Goal: Transaction & Acquisition: Purchase product/service

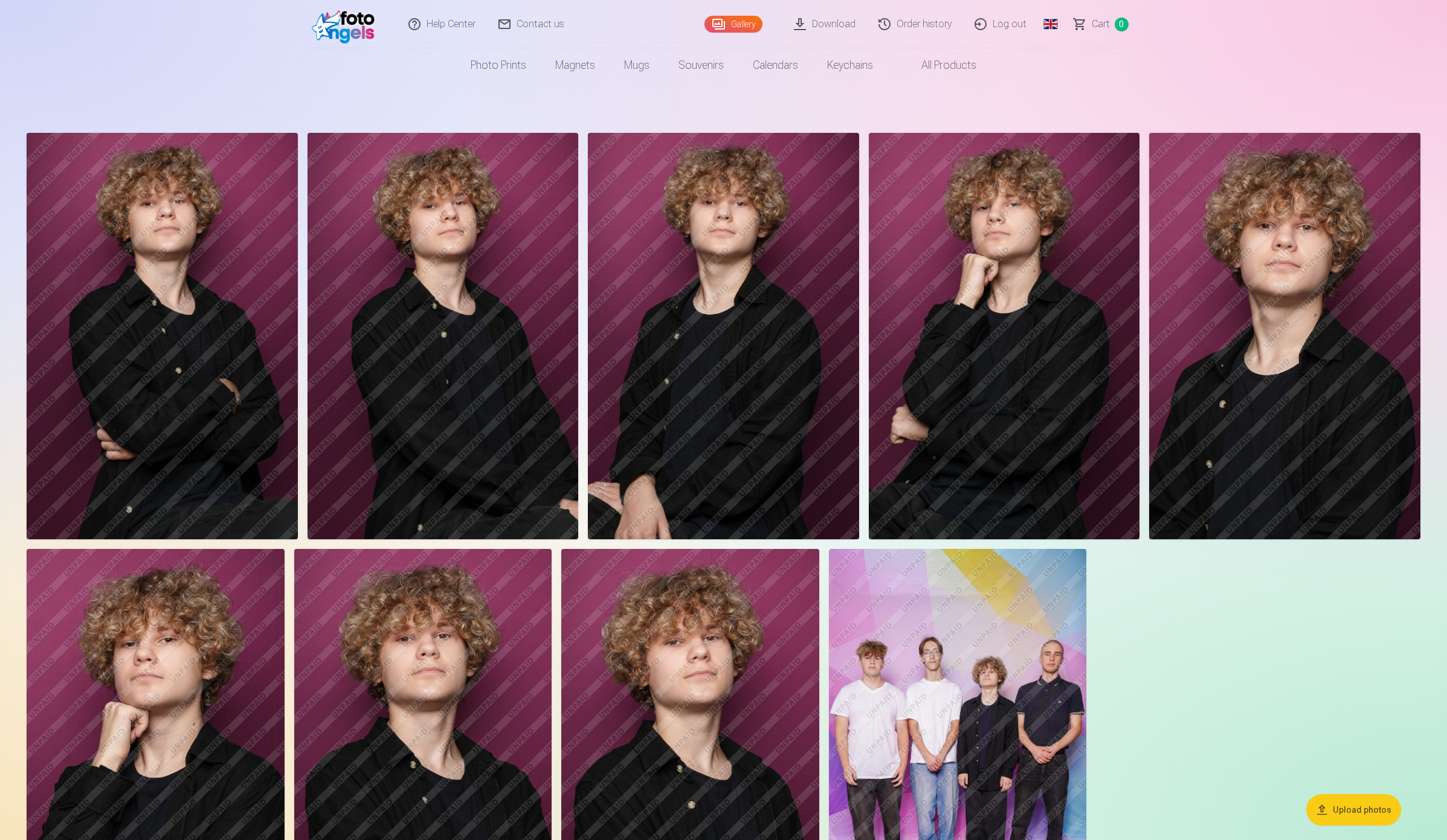
click at [1049, 23] on link "Global" at bounding box center [1051, 24] width 24 height 48
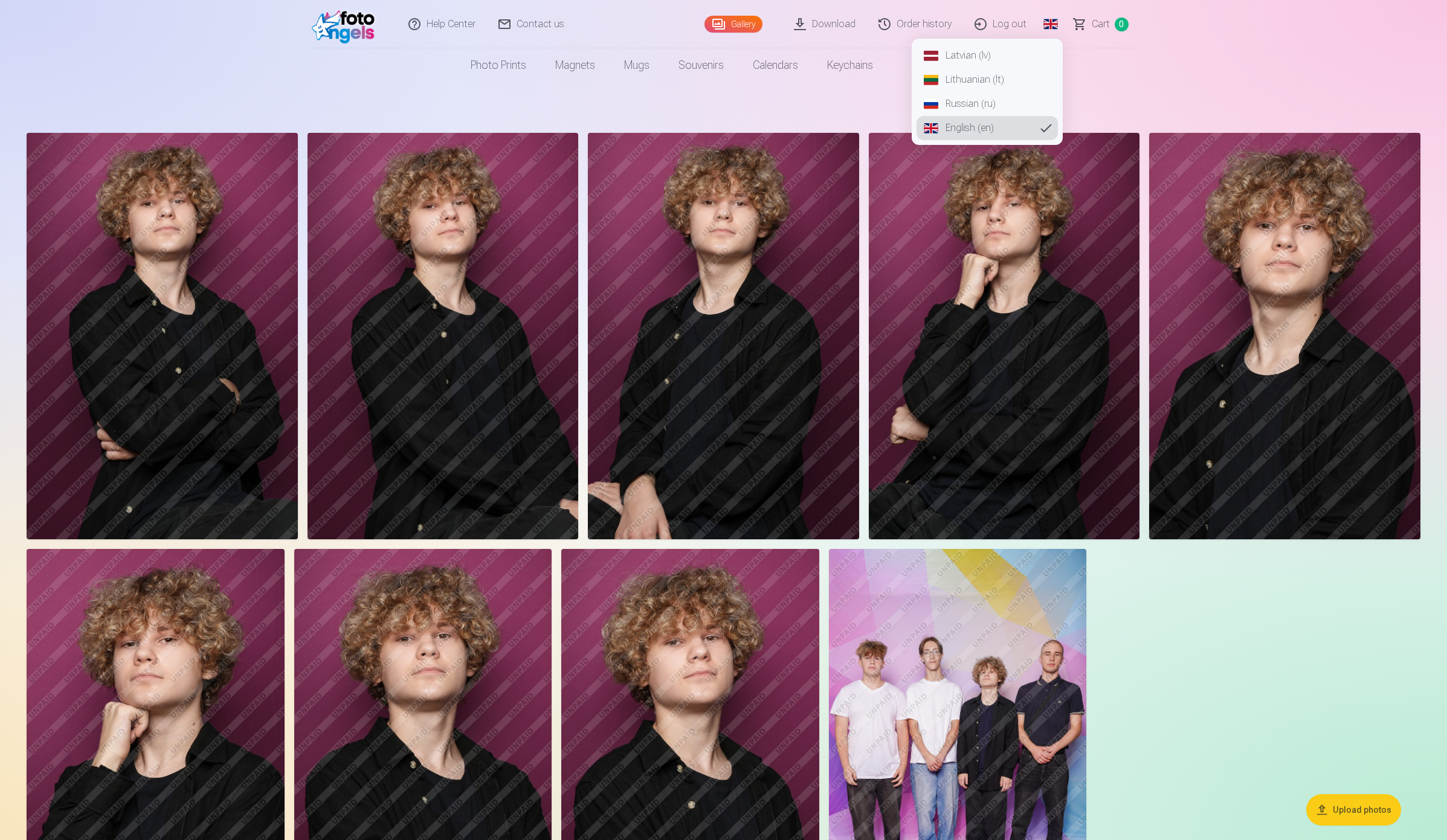
click at [991, 106] on link "Russian (ru)" at bounding box center [987, 104] width 142 height 24
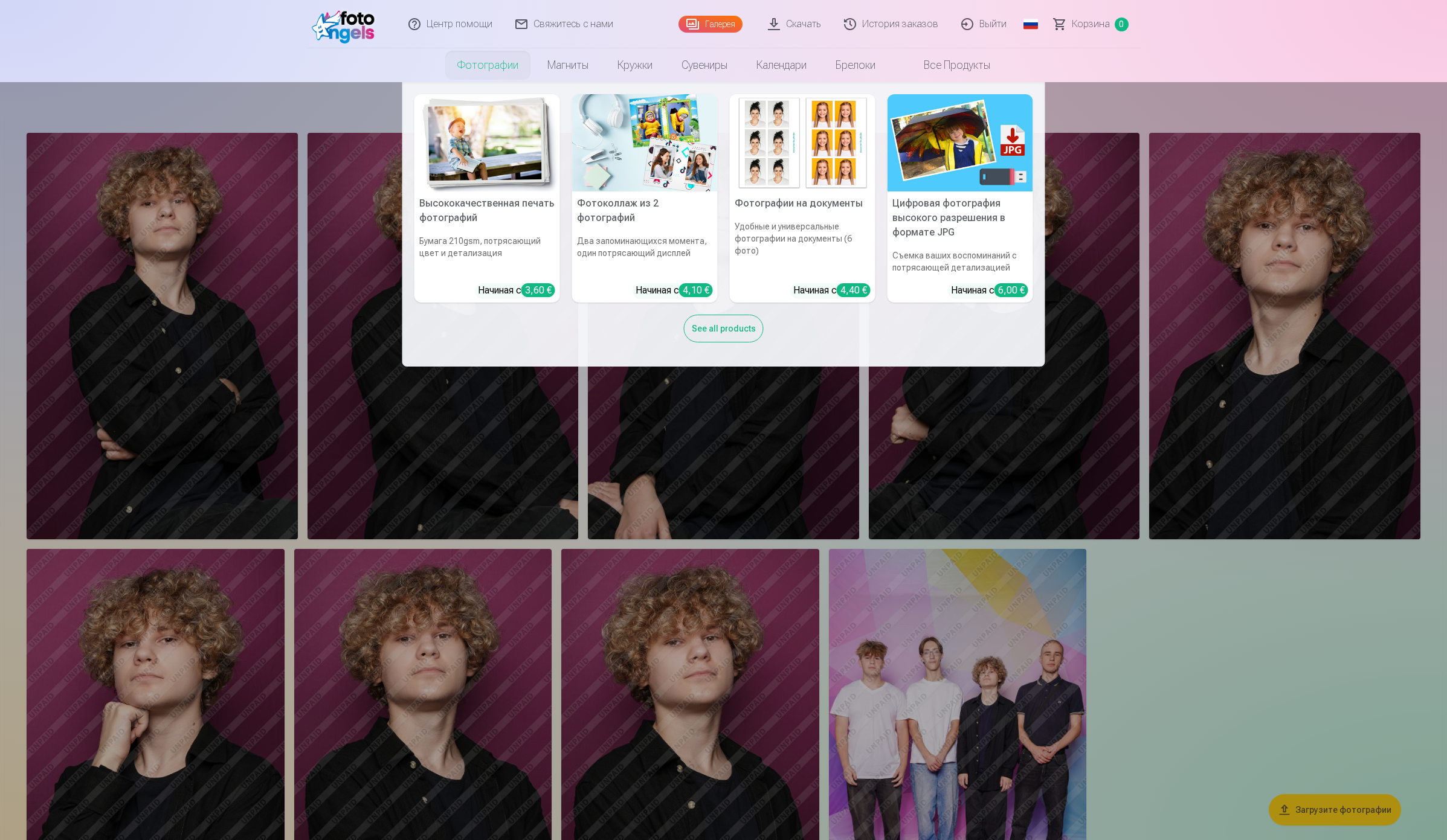
click at [482, 69] on link "Фотографии" at bounding box center [488, 65] width 90 height 34
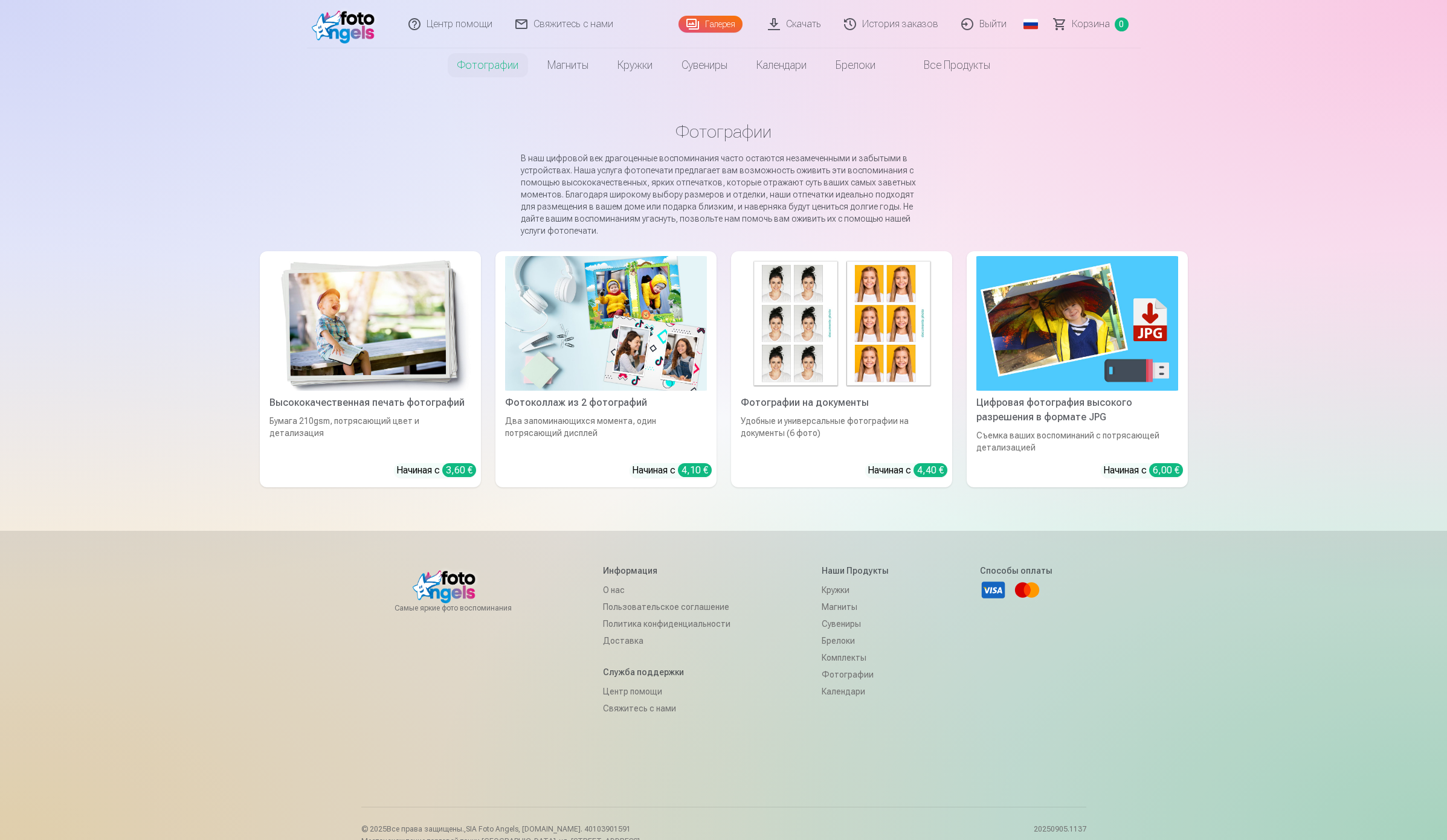
click at [1023, 25] on link "Global" at bounding box center [1031, 24] width 24 height 48
click at [952, 53] on link "Latvian (lv)" at bounding box center [967, 55] width 142 height 24
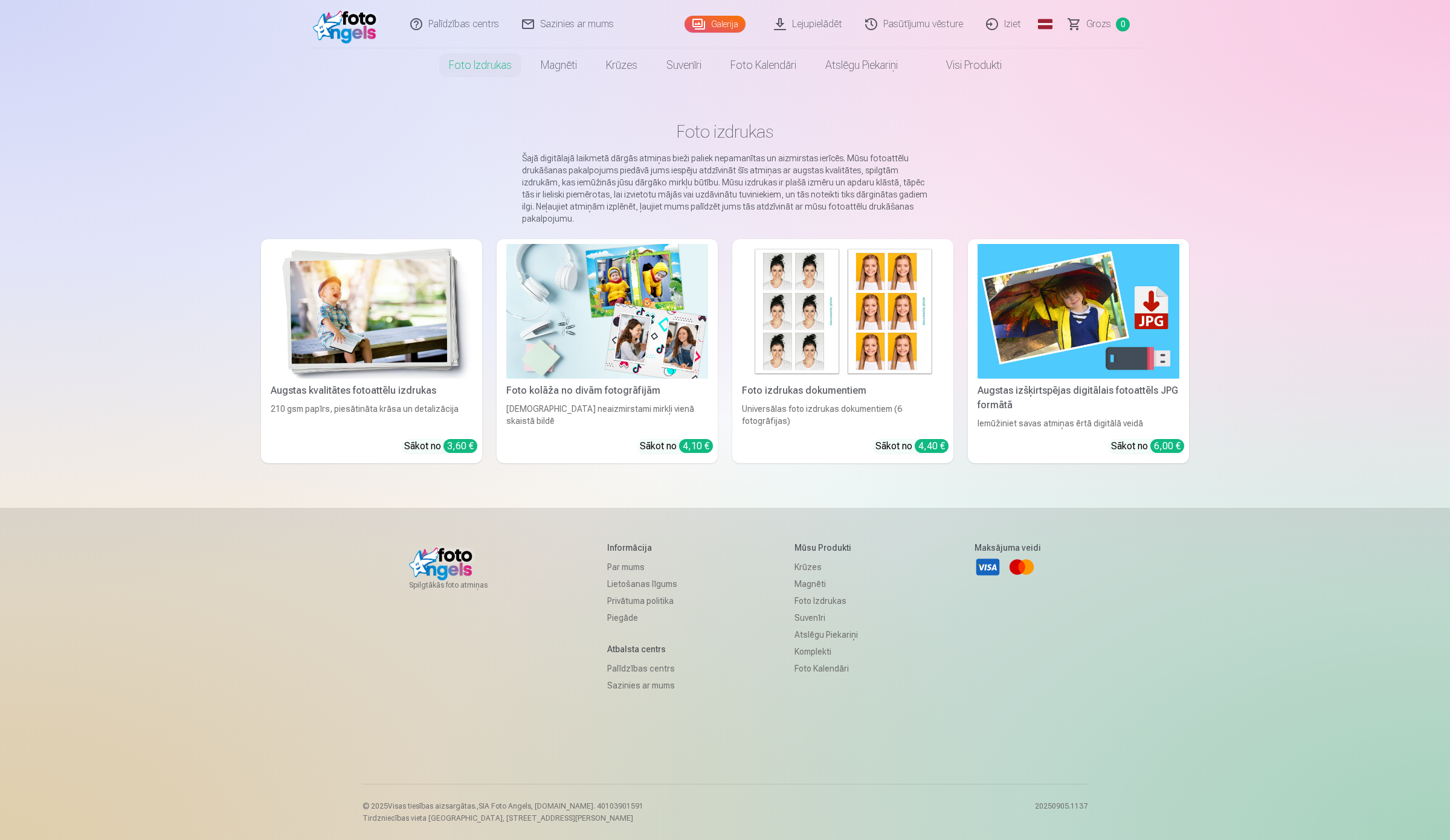
click at [366, 384] on div "Augstas kvalitātes fotoattēlu izdrukas" at bounding box center [372, 391] width 211 height 15
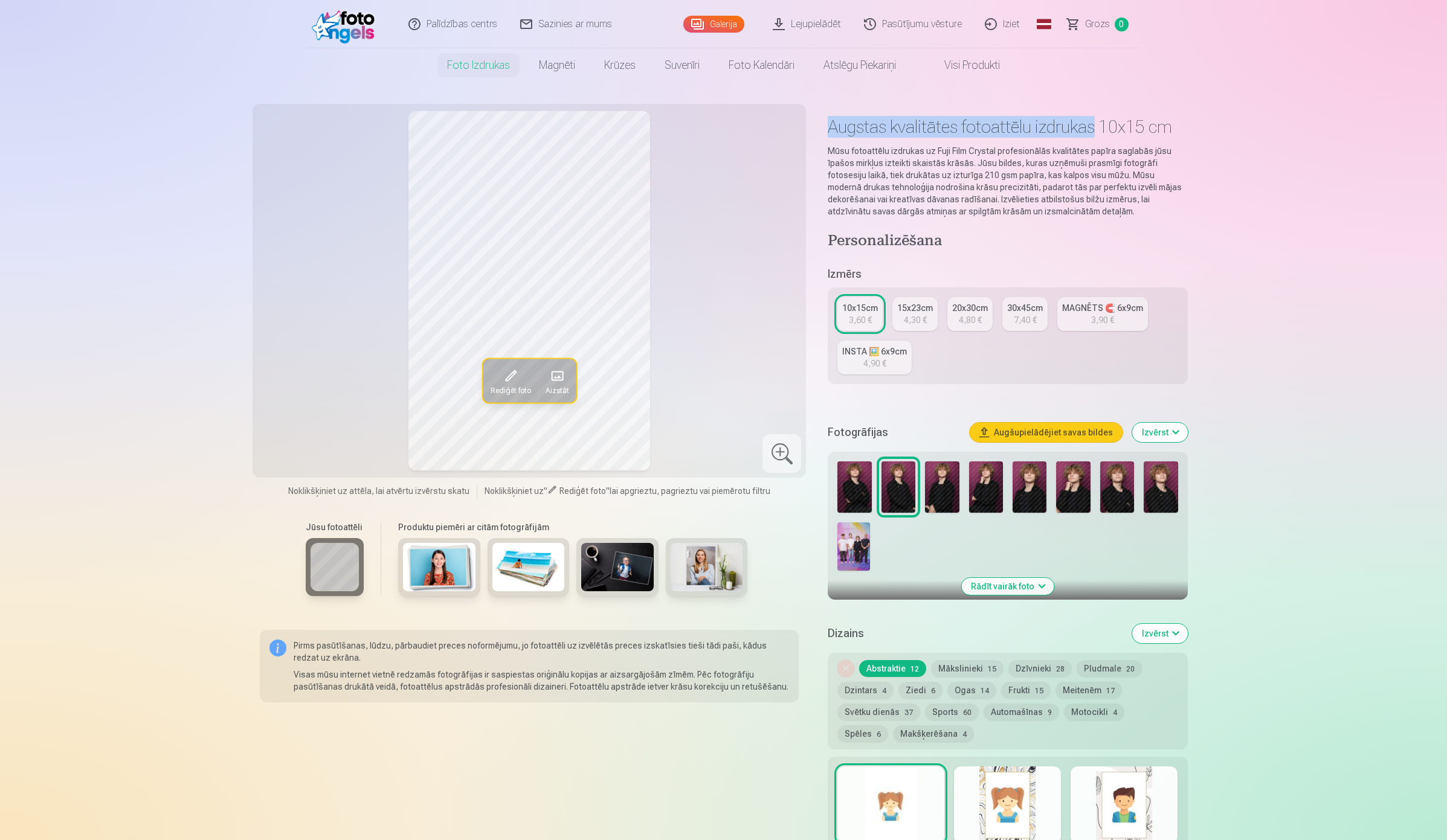
drag, startPoint x: 823, startPoint y: 128, endPoint x: 1094, endPoint y: 136, distance: 271.1
click at [1094, 136] on div "Rediģēt foto Aizstāt Noklikšķiniet uz attēla, lai atvērtu izvērstu skatu Noklik…" at bounding box center [724, 566] width 928 height 911
copy h1 "Augstas kvalitātes fotoattēlu izdrukas"
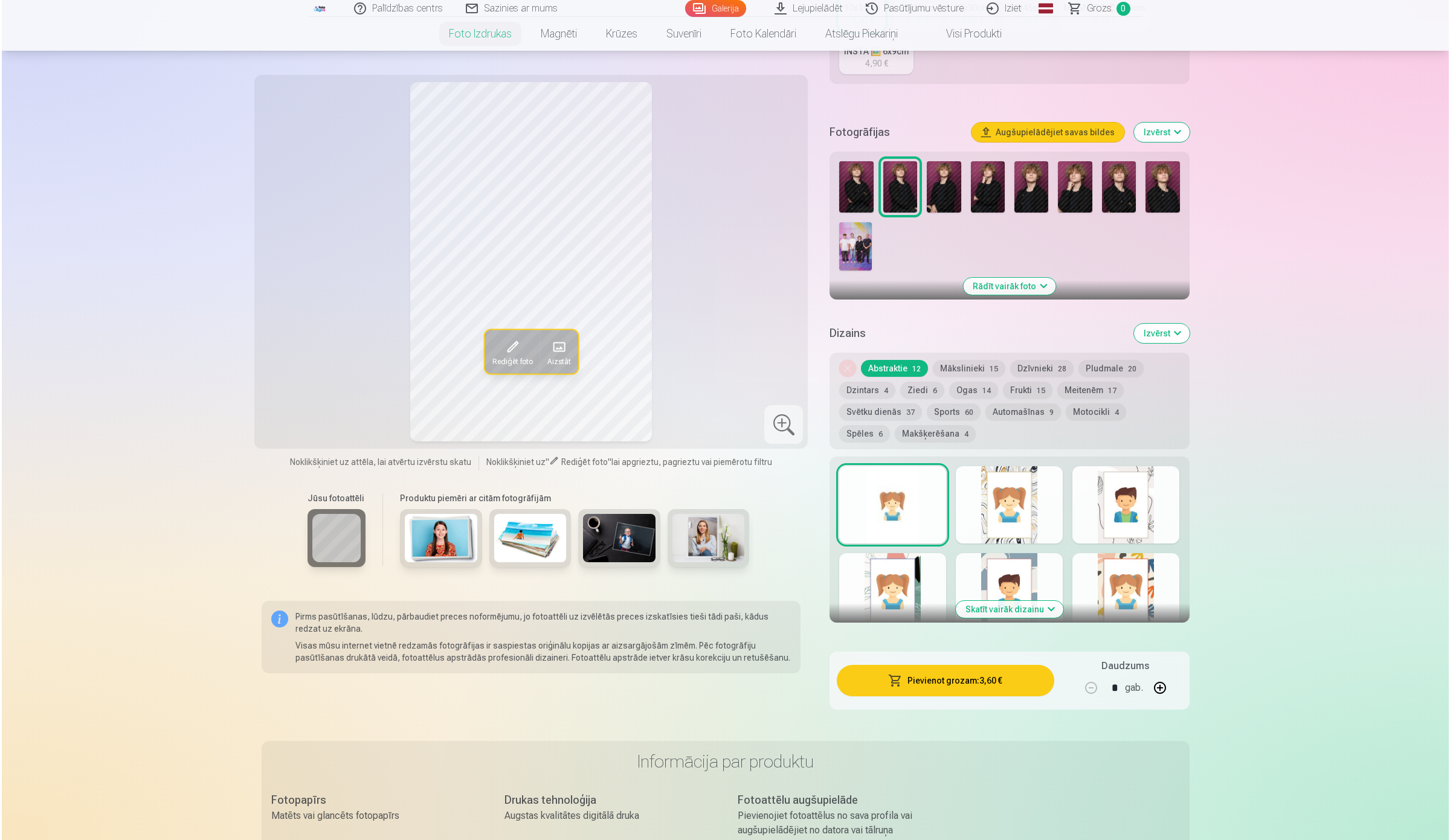
scroll to position [302, 0]
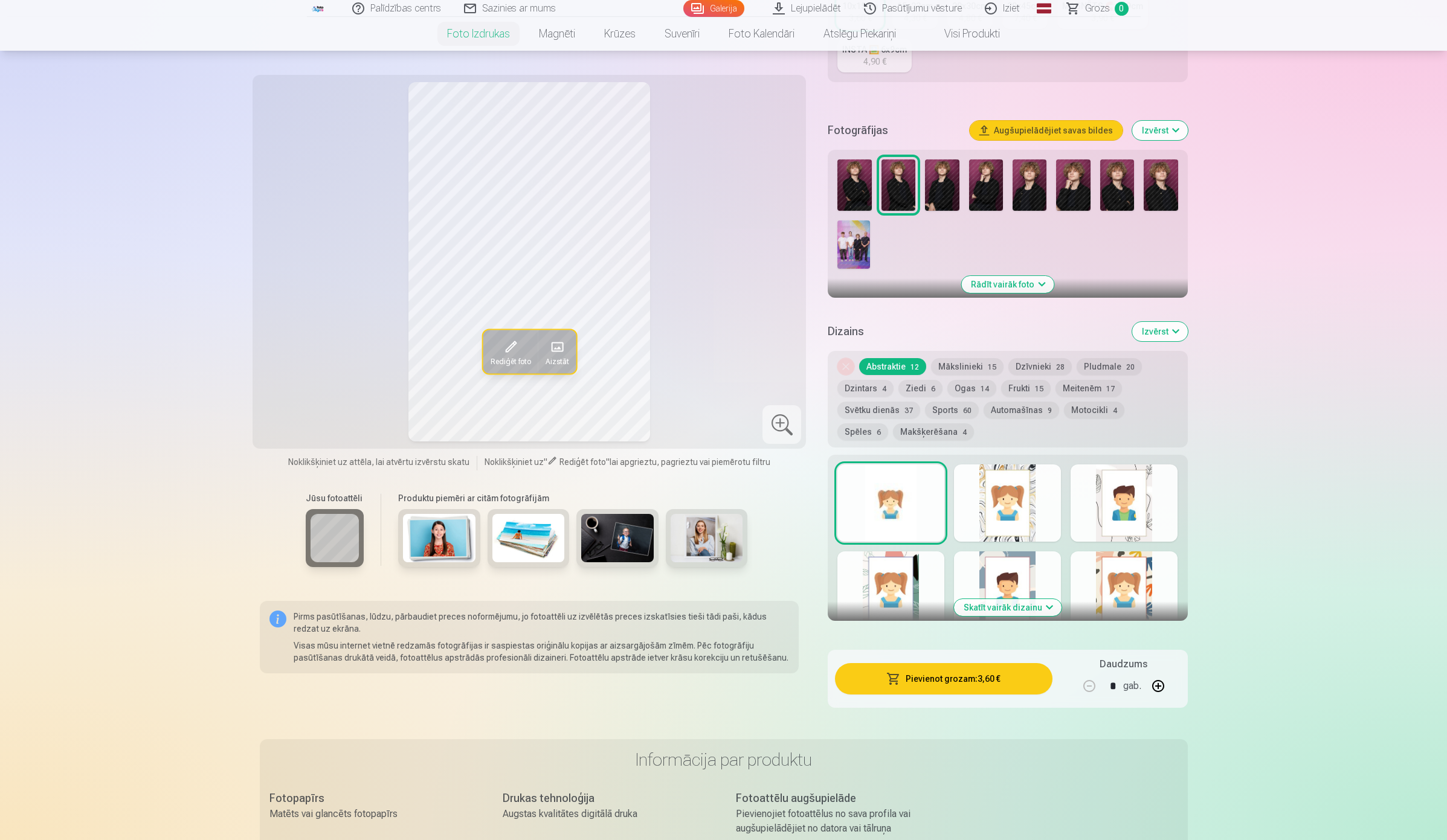
click at [942, 675] on button "Pievienot grozam : 3,60 €" at bounding box center [943, 678] width 217 height 31
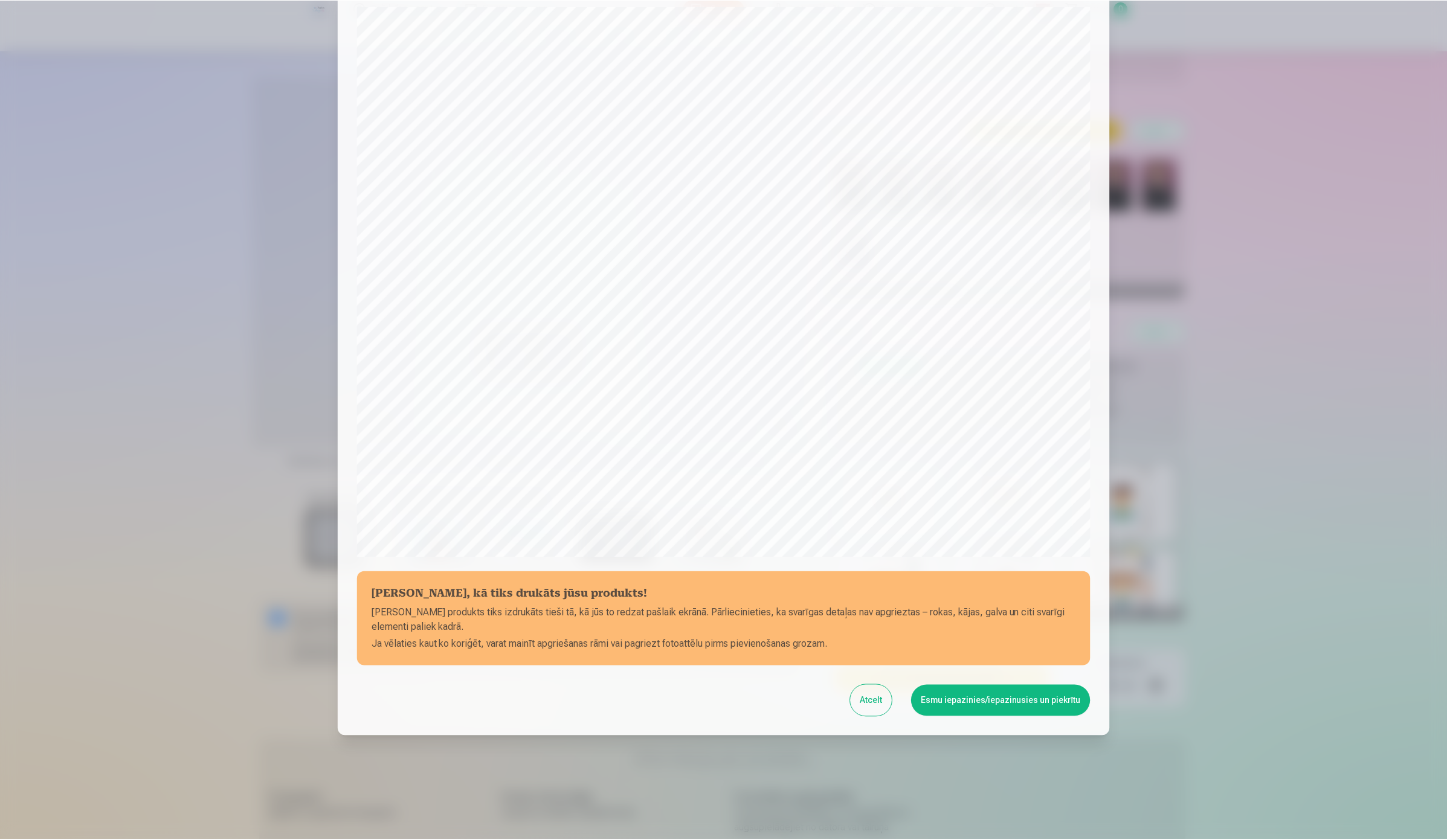
scroll to position [82, 0]
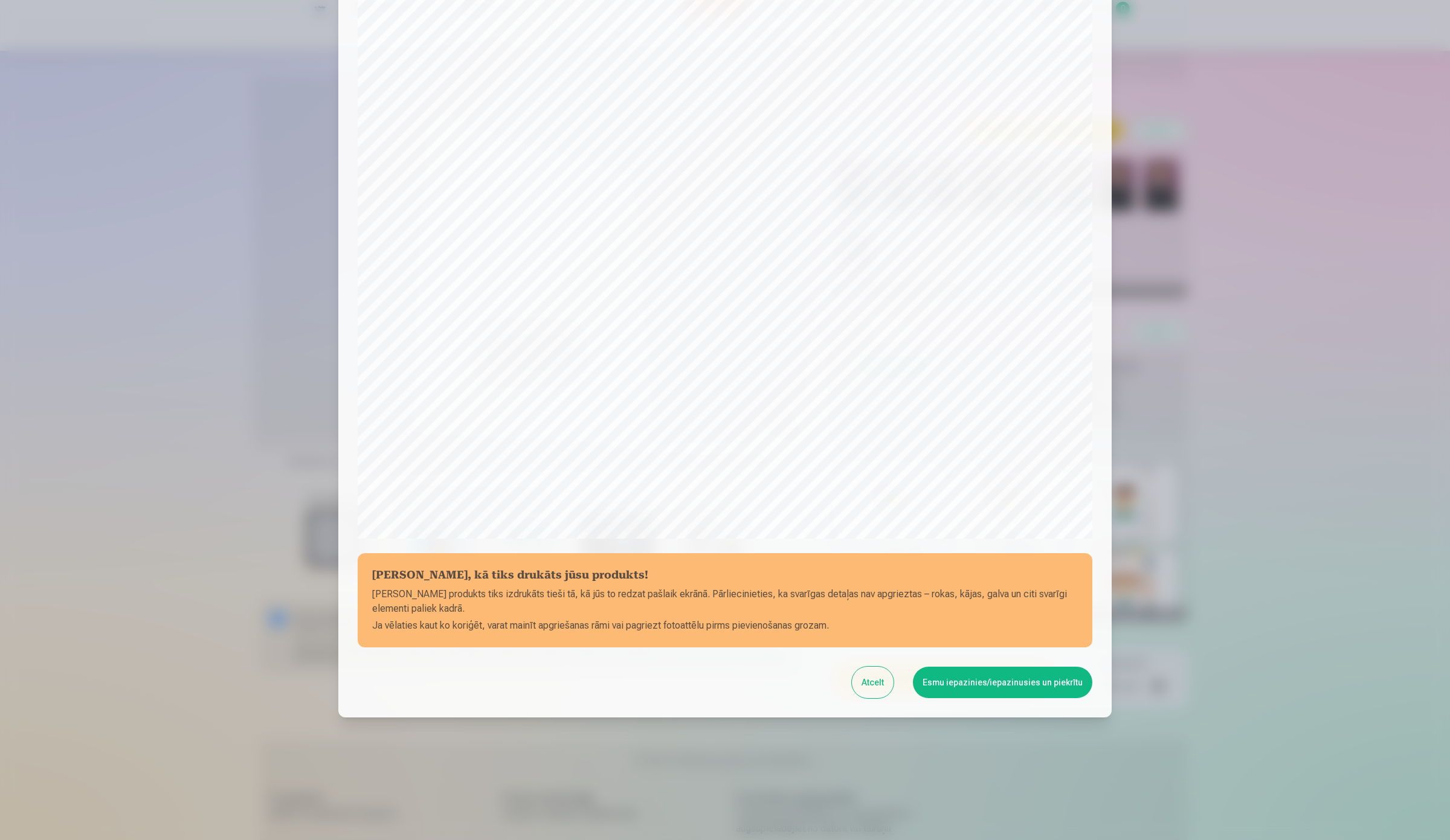
click at [1028, 678] on button "Esmu iepazinies/iepazinusies un piekrītu" at bounding box center [1003, 682] width 179 height 31
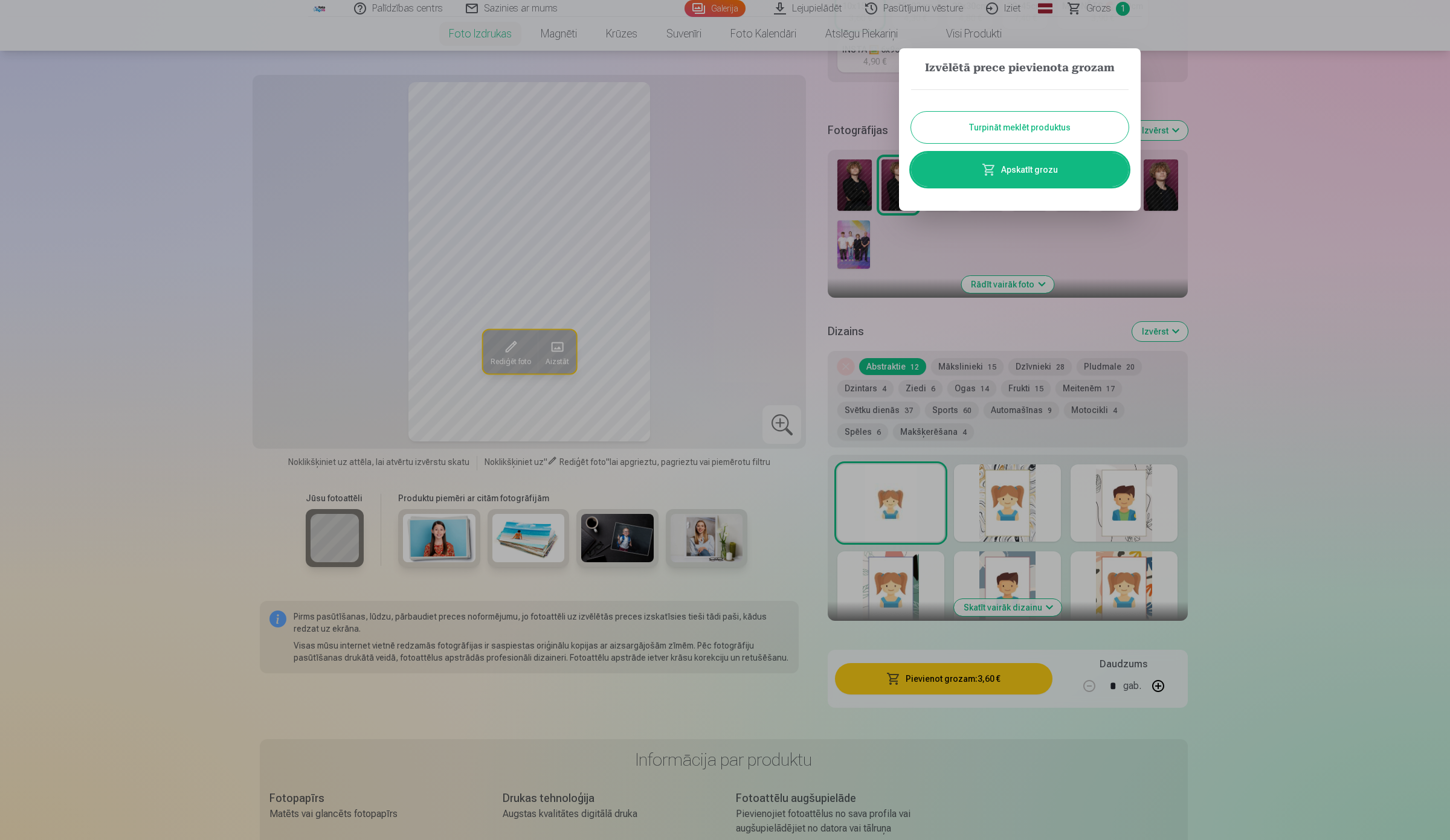
click at [1034, 175] on link "Apskatīt grozu" at bounding box center [1019, 170] width 217 height 34
